Goal: Task Accomplishment & Management: Complete application form

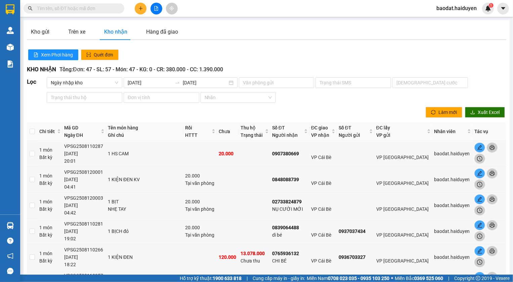
click at [460, 9] on span "baodat.haiduyen" at bounding box center [456, 8] width 51 height 8
click at [457, 21] on span "Đăng xuất" at bounding box center [460, 20] width 37 height 7
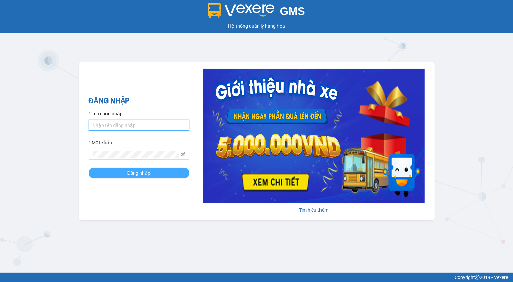
type input "baodat.haiduyen"
click at [139, 172] on span "Đăng nhập" at bounding box center [139, 172] width 24 height 7
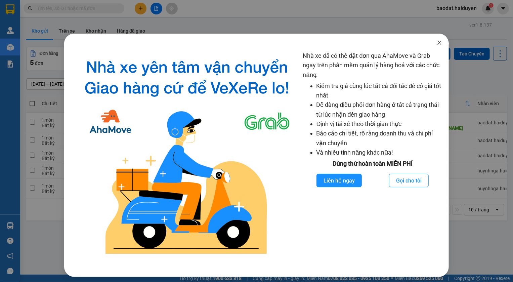
click at [437, 42] on icon "close" at bounding box center [439, 43] width 4 height 4
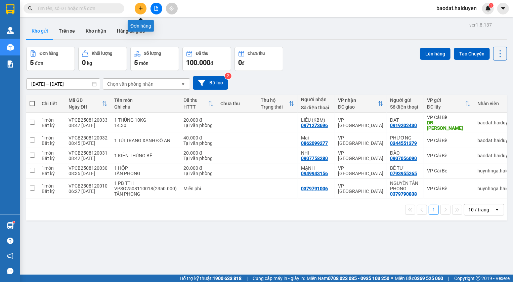
click at [138, 10] on icon "plus" at bounding box center [140, 8] width 5 height 5
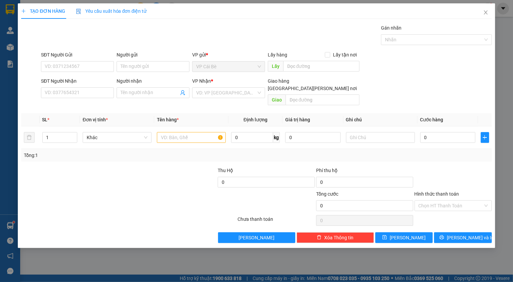
click at [123, 260] on div "TẠO ĐƠN HÀNG Yêu cầu xuất hóa đơn điện tử Transit Pickup Surcharge Ids Transit …" at bounding box center [256, 141] width 513 height 282
click at [258, 255] on div "TẠO ĐƠN HÀNG Yêu cầu xuất hóa đơn điện tử Transit Pickup Surcharge Ids Transit …" at bounding box center [256, 141] width 513 height 282
click at [485, 14] on icon "close" at bounding box center [485, 12] width 5 height 5
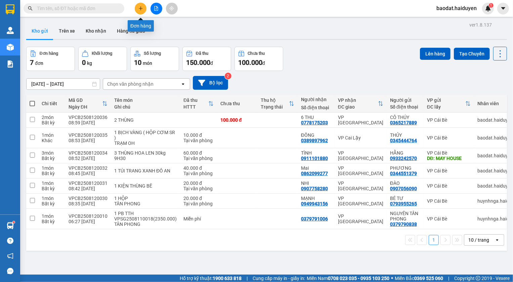
click at [141, 9] on icon "plus" at bounding box center [140, 8] width 0 height 4
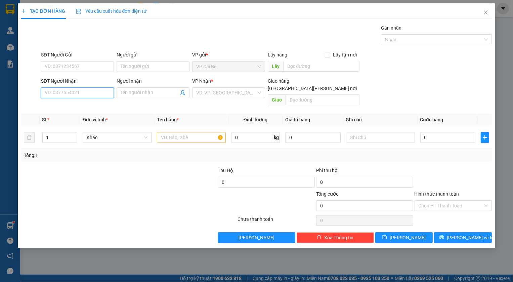
click at [74, 92] on input "SĐT Người Nhận" at bounding box center [77, 92] width 73 height 11
type input "0934290064"
click at [67, 106] on div "0934290064 - KHÔI" at bounding box center [78, 105] width 66 height 7
type input "KHÔI"
type input "20.000"
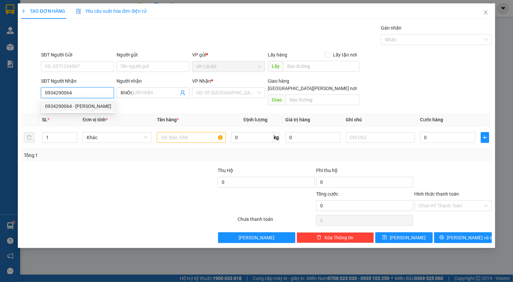
type input "20.000"
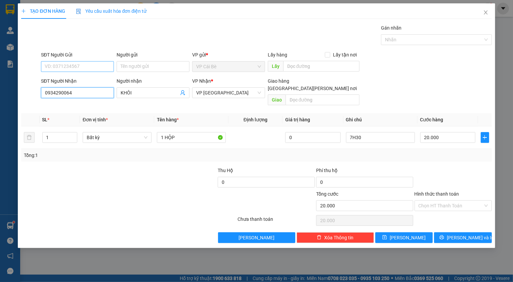
type input "0934290064"
click at [69, 66] on input "SĐT Người Gửi" at bounding box center [77, 66] width 73 height 11
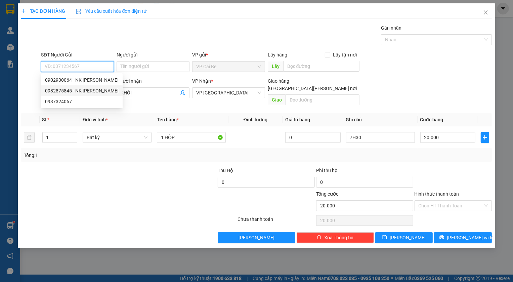
click at [58, 92] on div "0982875845 - NK THƯƠNG THI" at bounding box center [82, 90] width 74 height 7
type input "0982875845"
type input "NK THƯƠNG THI"
type input "NK THƯƠNG THỊ"
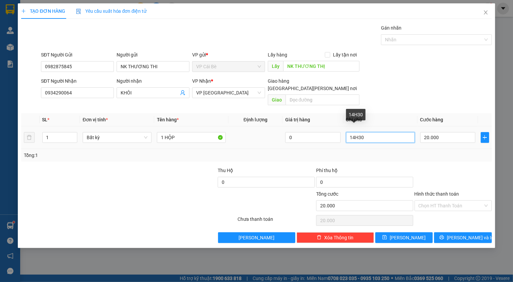
drag, startPoint x: 354, startPoint y: 131, endPoint x: 347, endPoint y: 132, distance: 7.2
click at [347, 132] on input "14H30" at bounding box center [380, 137] width 69 height 11
type input "9H30"
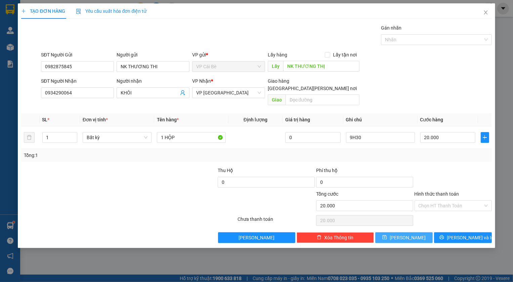
click at [409, 234] on span "Lưu" at bounding box center [408, 237] width 36 height 7
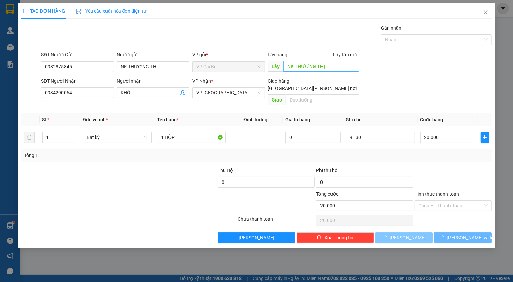
type input "0"
